Goal: Book appointment/travel/reservation

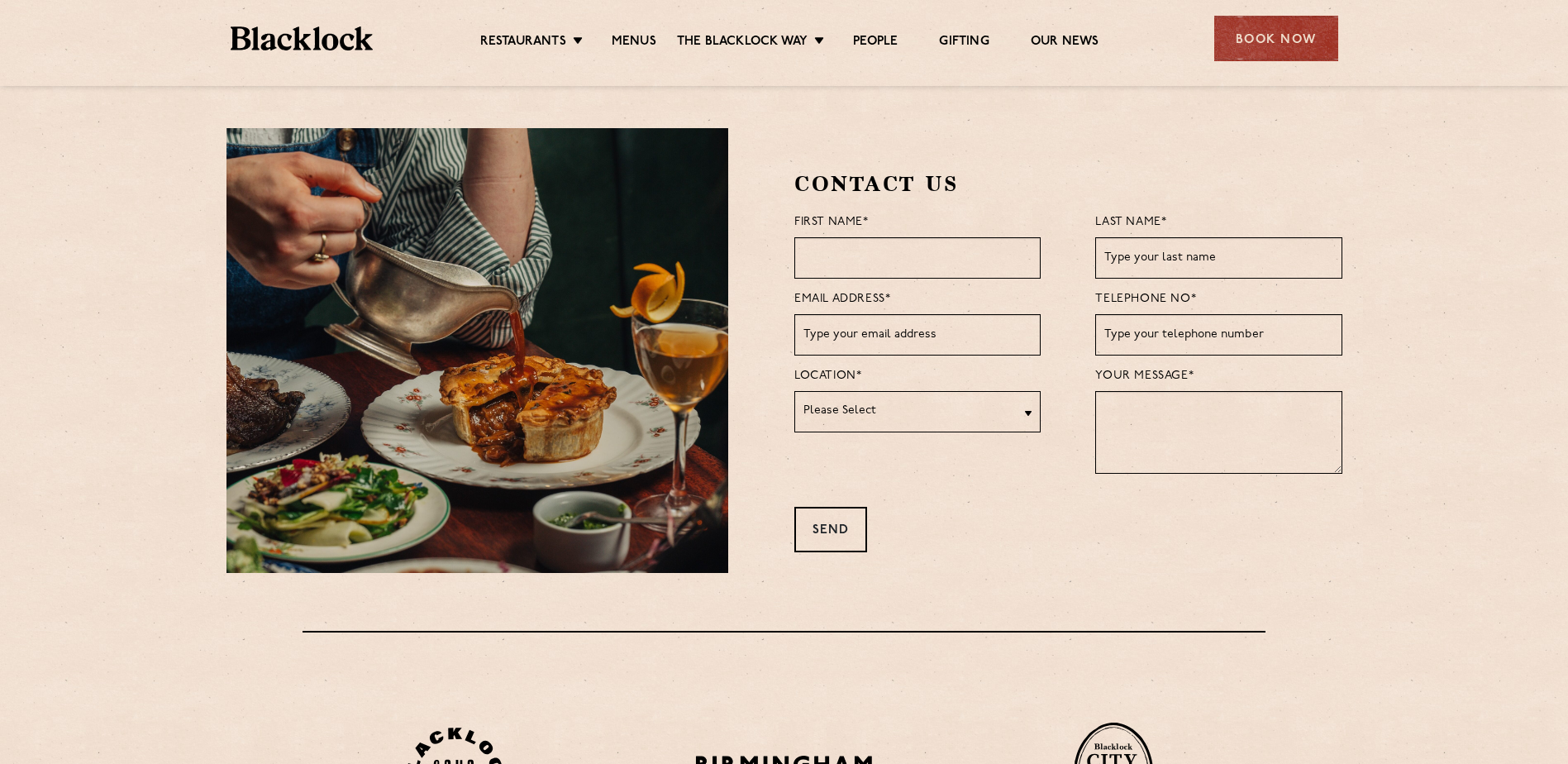
click at [923, 259] on input "text" at bounding box center [917, 257] width 247 height 42
type input "Grainne"
type input "[PERSON_NAME]"
type input "[EMAIL_ADDRESS][DOMAIN_NAME]"
type input "07773184080"
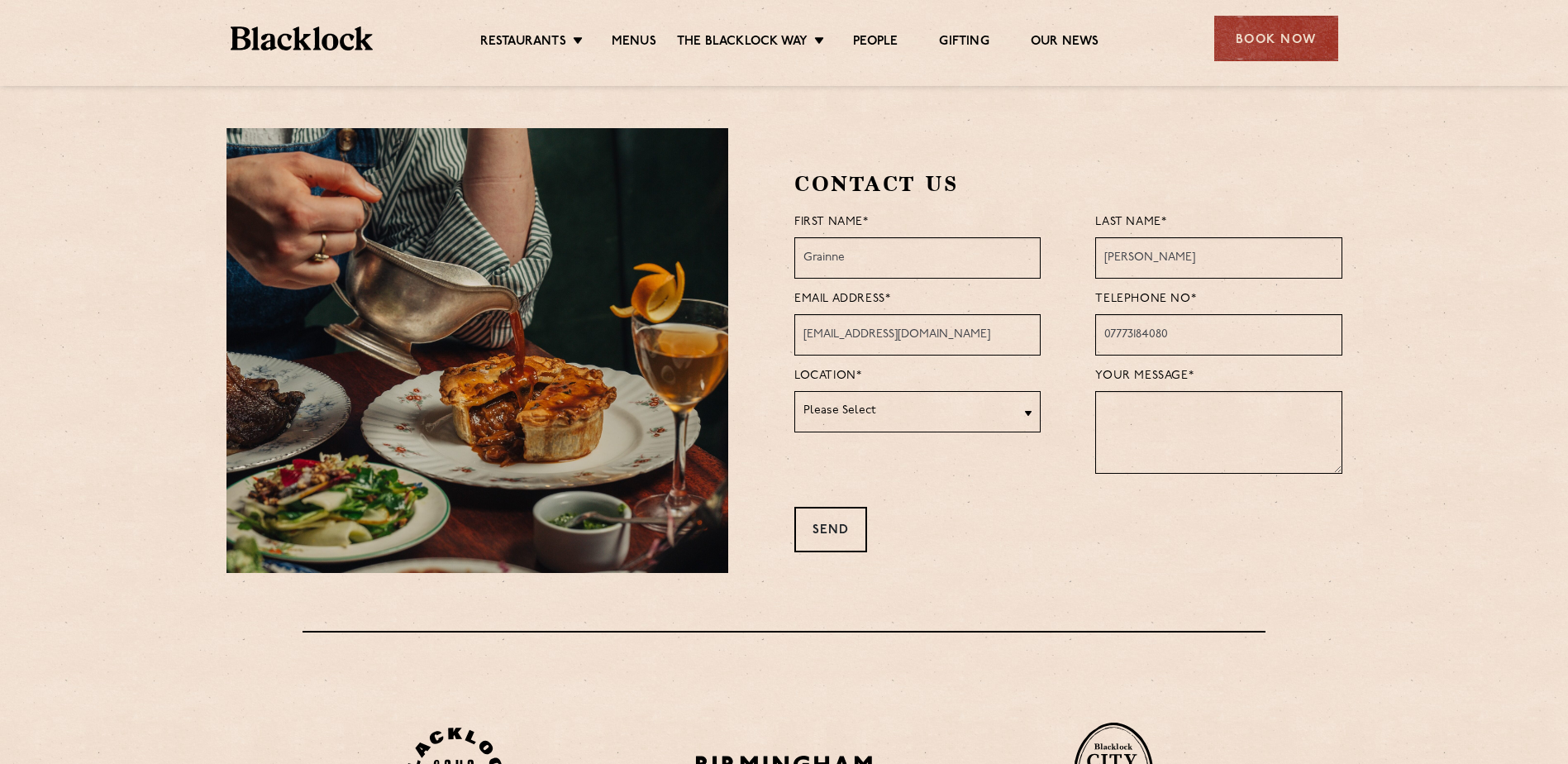
click at [992, 409] on select "Please Select [GEOGRAPHIC_DATA] [GEOGRAPHIC_DATA] [GEOGRAPHIC_DATA] [GEOGRAPHIC…" at bounding box center [917, 411] width 247 height 42
select select "City"
click at [794, 391] on select "Please Select [GEOGRAPHIC_DATA] [GEOGRAPHIC_DATA] [GEOGRAPHIC_DATA] [GEOGRAPHIC…" at bounding box center [917, 411] width 247 height 42
click at [1143, 415] on textarea at bounding box center [1218, 432] width 247 height 82
drag, startPoint x: 1141, startPoint y: 414, endPoint x: 1129, endPoint y: 413, distance: 12.0
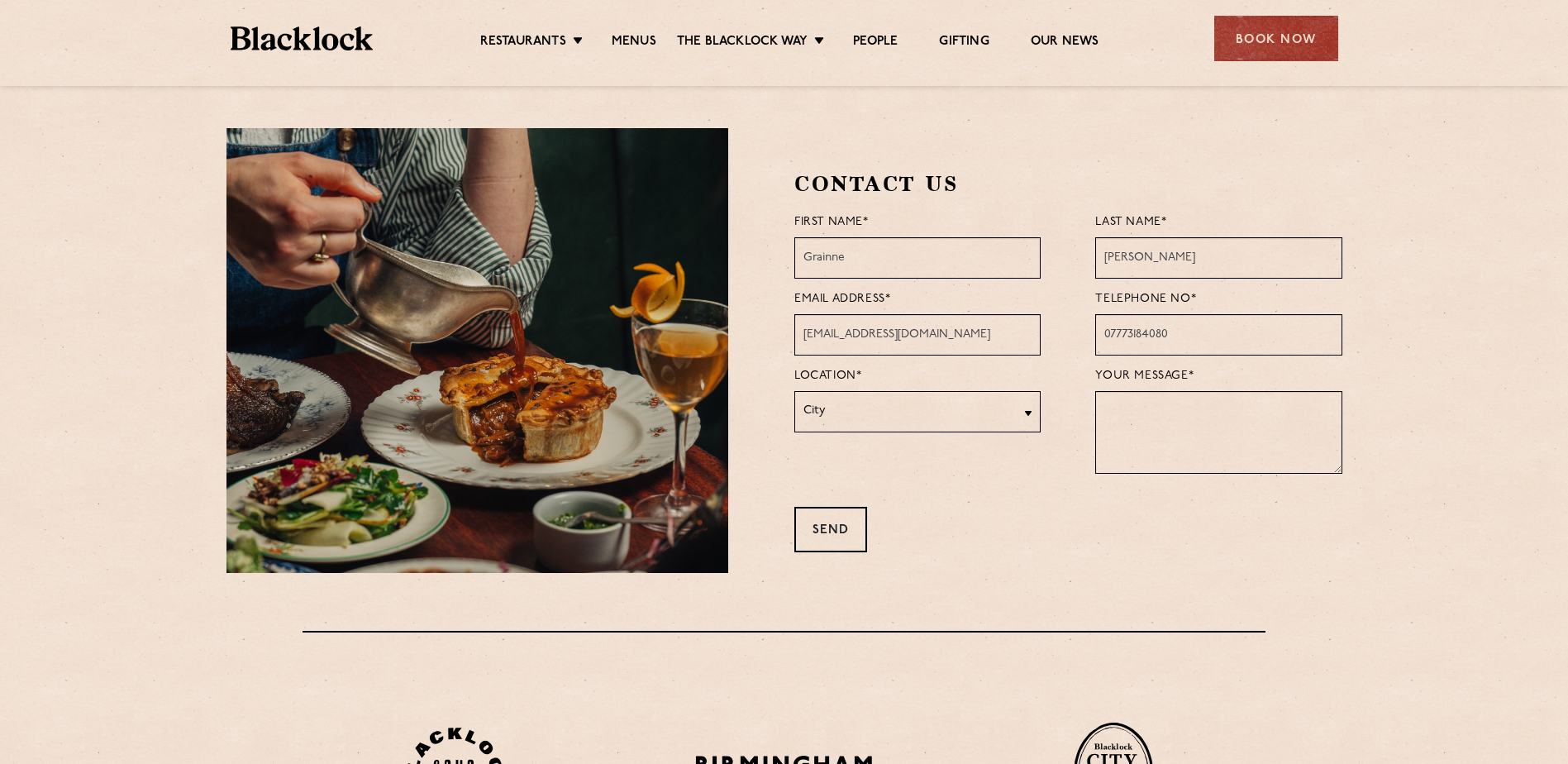
click at [1141, 414] on textarea at bounding box center [1218, 432] width 247 height 82
paste textarea "Table for 5 [DATE][DATE] 14:15 Name: [PERSON_NAME] Confirmation #: 2110012906"
type textarea "Table for 5 [DATE][DATE] 14:15 Name: [PERSON_NAME] Confirmation #: 2110012906 H…"
